Goal: Task Accomplishment & Management: Manage account settings

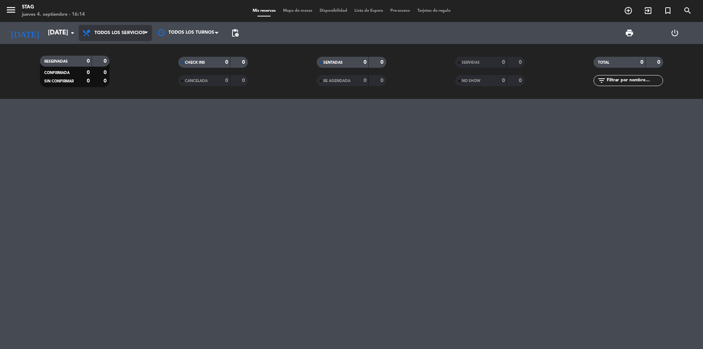
click at [95, 28] on span "Todos los servicios" at bounding box center [115, 33] width 73 height 16
click at [108, 93] on div "menu STAG [DATE] 4. septiembre - 16:14 Mis reservas Mapa de mesas Disponibilida…" at bounding box center [351, 49] width 703 height 99
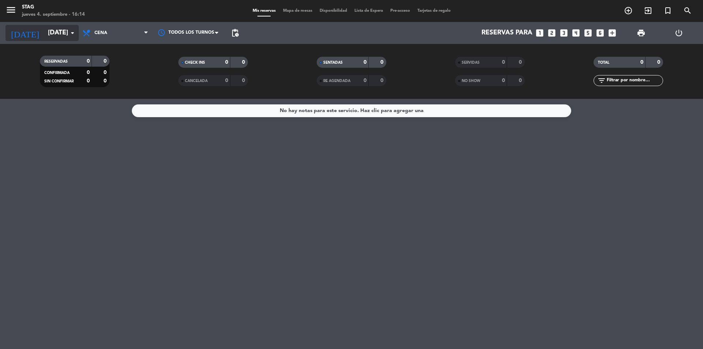
click at [75, 33] on icon "arrow_drop_down" at bounding box center [72, 33] width 9 height 9
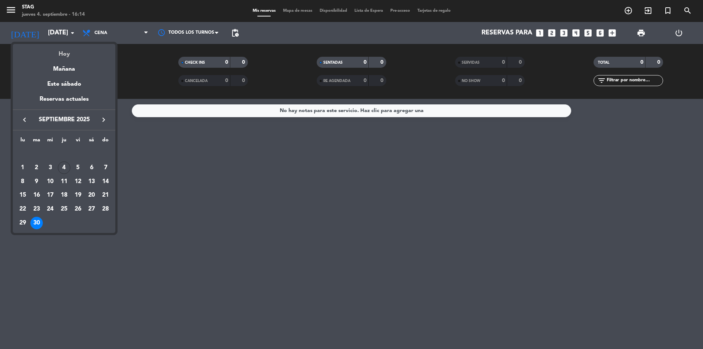
click at [69, 50] on div "Hoy" at bounding box center [64, 51] width 102 height 15
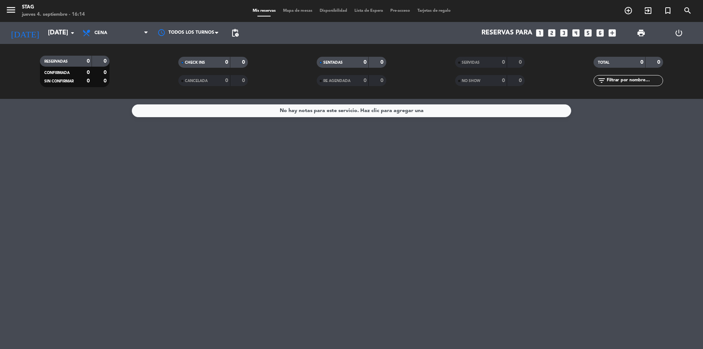
type input "[DEMOGRAPHIC_DATA][DATE]"
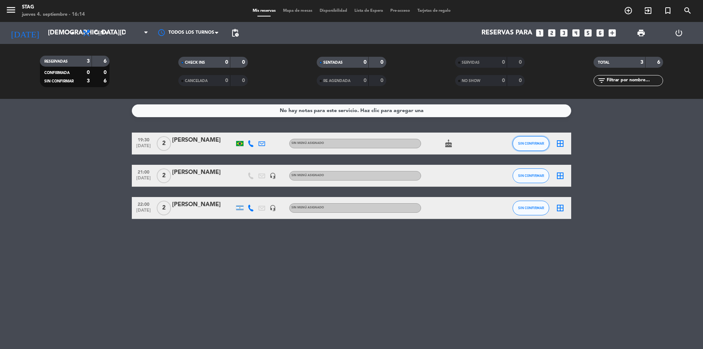
click at [540, 141] on span "SIN CONFIRMAR" at bounding box center [531, 143] width 26 height 4
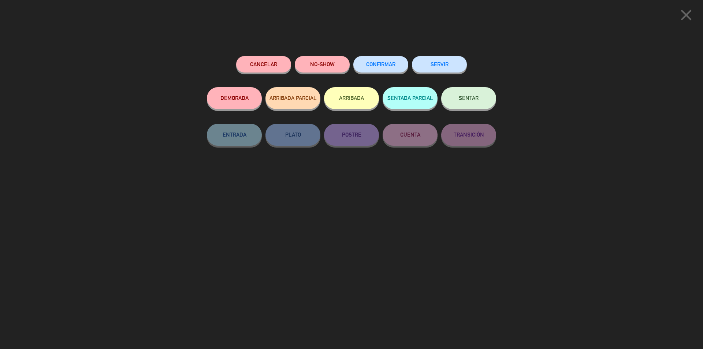
click at [381, 61] on button "CONFIRMAR" at bounding box center [380, 64] width 55 height 16
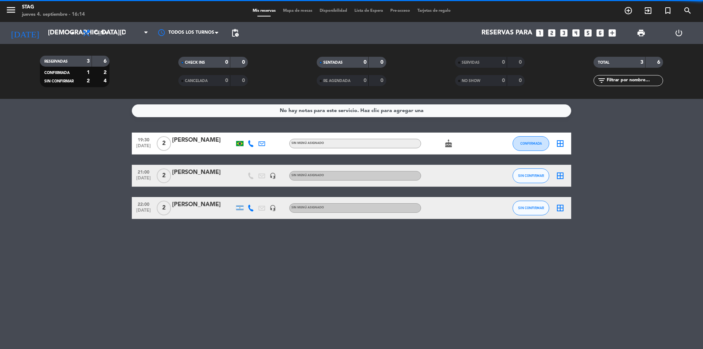
drag, startPoint x: 527, startPoint y: 176, endPoint x: 515, endPoint y: 174, distance: 12.2
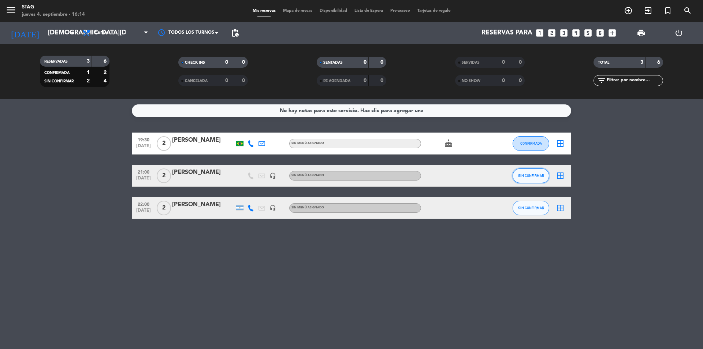
click at [538, 178] on button "SIN CONFIRMAR" at bounding box center [530, 175] width 37 height 15
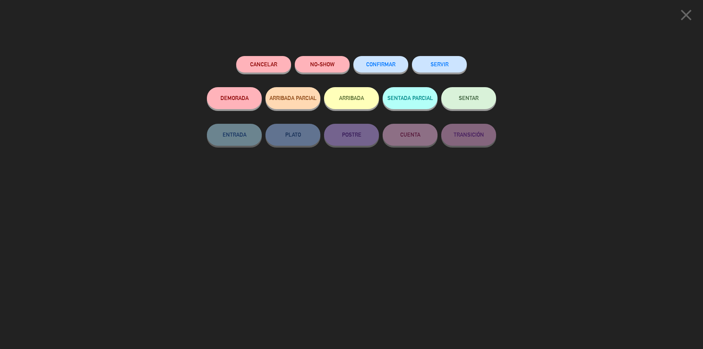
click at [377, 65] on span "CONFIRMAR" at bounding box center [380, 64] width 29 height 6
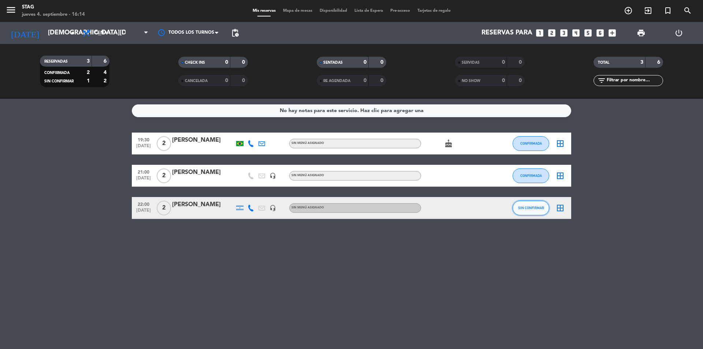
click at [537, 209] on span "SIN CONFIRMAR" at bounding box center [531, 208] width 26 height 4
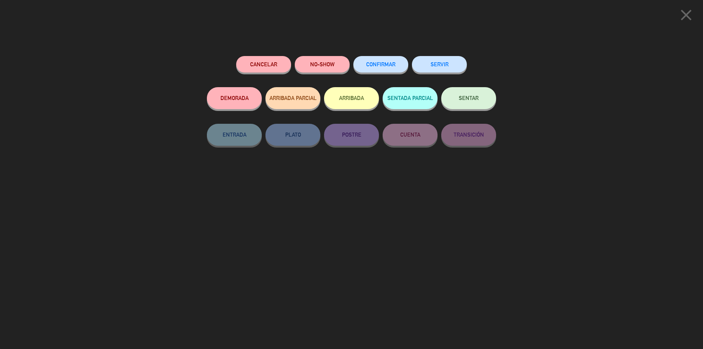
click at [397, 67] on button "CONFIRMAR" at bounding box center [380, 64] width 55 height 16
